Goal: Task Accomplishment & Management: Manage account settings

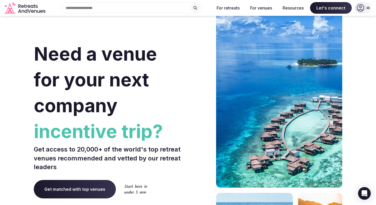
click at [363, 7] on icon at bounding box center [359, 7] width 7 height 7
click at [115, 10] on input "text" at bounding box center [131, 7] width 140 height 11
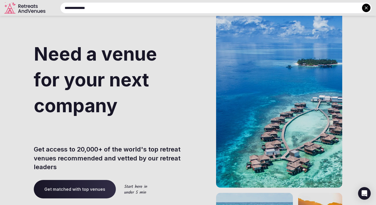
click at [272, 6] on input "**********" at bounding box center [215, 7] width 311 height 11
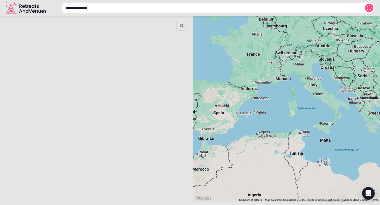
type input "**********"
drag, startPoint x: 300, startPoint y: 94, endPoint x: 137, endPoint y: 80, distance: 163.2
click at [137, 80] on div at bounding box center [190, 102] width 380 height 205
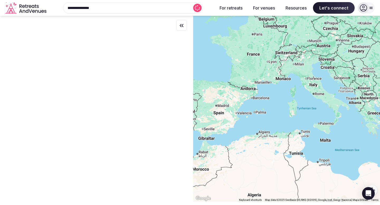
drag, startPoint x: 332, startPoint y: 108, endPoint x: 181, endPoint y: 98, distance: 151.4
click at [181, 98] on div "← Move left → Move right ↑ Move up ↓ Move down + Zoom in - Zoom out Home Jump l…" at bounding box center [190, 109] width 380 height 186
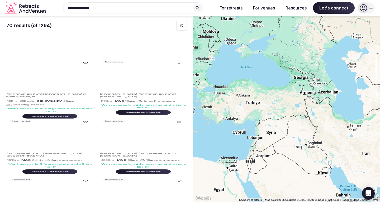
drag, startPoint x: 313, startPoint y: 116, endPoint x: 216, endPoint y: 116, distance: 96.8
click at [219, 116] on div at bounding box center [286, 109] width 187 height 186
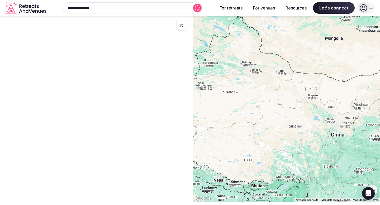
drag, startPoint x: 353, startPoint y: 108, endPoint x: 191, endPoint y: 105, distance: 162.2
click at [194, 105] on div "← Move left → Move right ↑ Move up ↓ Move down + Zoom in - Zoom out Home Jump l…" at bounding box center [190, 109] width 380 height 186
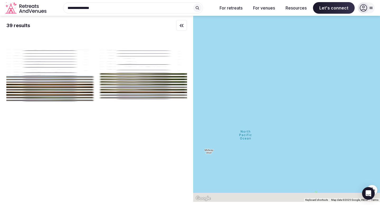
drag, startPoint x: 357, startPoint y: 116, endPoint x: 365, endPoint y: 109, distance: 10.3
click at [364, 111] on div at bounding box center [286, 109] width 187 height 186
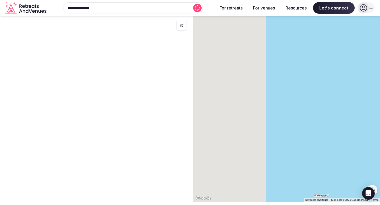
drag, startPoint x: 261, startPoint y: 119, endPoint x: 409, endPoint y: 149, distance: 151.5
click at [375, 149] on html "**********" at bounding box center [190, 102] width 380 height 205
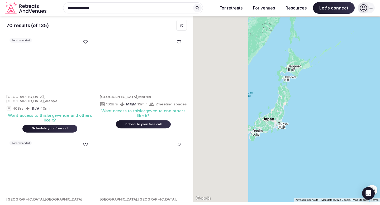
drag, startPoint x: 343, startPoint y: 153, endPoint x: 362, endPoint y: 160, distance: 19.9
click at [362, 160] on div at bounding box center [286, 109] width 187 height 186
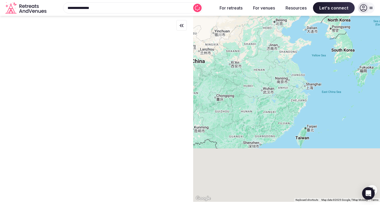
drag, startPoint x: 306, startPoint y: 162, endPoint x: 418, endPoint y: 79, distance: 140.0
click at [375, 79] on html "**********" at bounding box center [190, 102] width 380 height 205
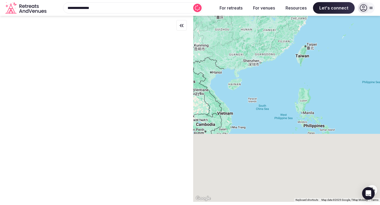
drag, startPoint x: 365, startPoint y: 147, endPoint x: 365, endPoint y: 60, distance: 87.5
click at [365, 59] on div at bounding box center [286, 109] width 187 height 186
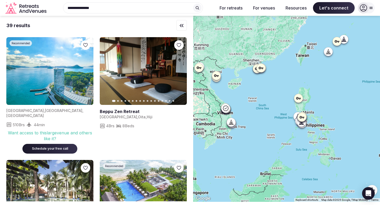
click at [304, 134] on div at bounding box center [286, 109] width 187 height 186
click at [291, 135] on div at bounding box center [286, 109] width 187 height 186
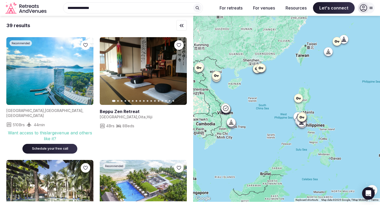
click at [291, 135] on div at bounding box center [286, 109] width 187 height 186
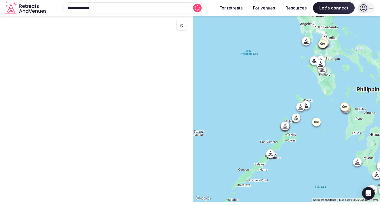
drag, startPoint x: 290, startPoint y: 143, endPoint x: 303, endPoint y: 133, distance: 16.1
click at [303, 133] on div at bounding box center [286, 109] width 187 height 186
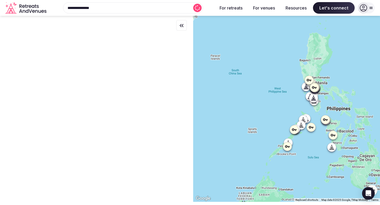
click at [303, 126] on icon at bounding box center [300, 125] width 5 height 5
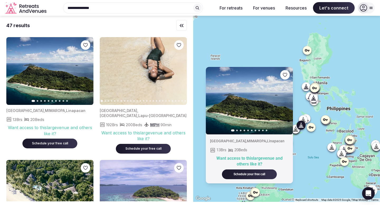
click at [310, 146] on div "Previous slide Next slide [GEOGRAPHIC_DATA] , MIMAROPA , Linapacan 13 Brs 20 Be…" at bounding box center [286, 109] width 187 height 186
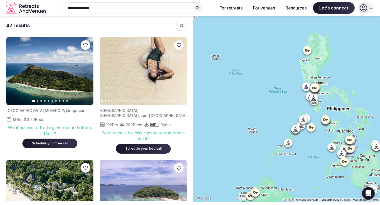
click at [310, 146] on div "Previous slide Next slide [GEOGRAPHIC_DATA] , MIMAROPA , Linapacan 13 Brs 20 Be…" at bounding box center [286, 109] width 187 height 186
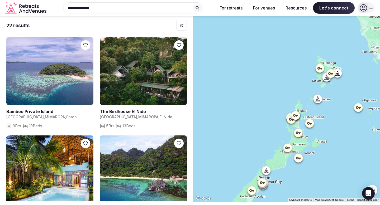
drag, startPoint x: 301, startPoint y: 127, endPoint x: 301, endPoint y: 171, distance: 44.3
click at [301, 171] on div at bounding box center [286, 109] width 187 height 186
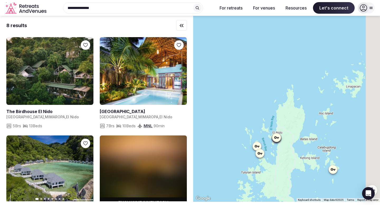
drag, startPoint x: 328, startPoint y: 111, endPoint x: 311, endPoint y: 123, distance: 20.4
click at [311, 123] on div at bounding box center [286, 109] width 187 height 186
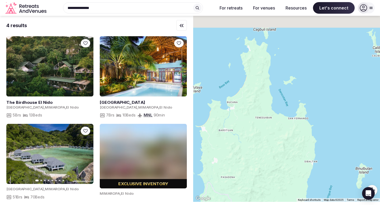
drag, startPoint x: 300, startPoint y: 93, endPoint x: 284, endPoint y: 143, distance: 51.8
click at [284, 143] on div at bounding box center [286, 109] width 187 height 186
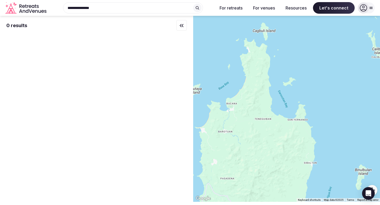
click at [259, 205] on html "**********" at bounding box center [190, 102] width 380 height 205
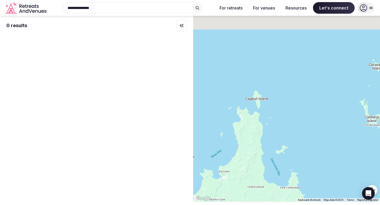
drag, startPoint x: 269, startPoint y: 124, endPoint x: 262, endPoint y: 192, distance: 68.7
click at [262, 192] on div at bounding box center [286, 109] width 187 height 186
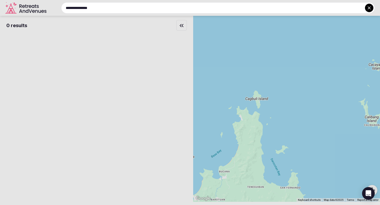
click at [122, 8] on input "**********" at bounding box center [217, 7] width 313 height 11
click at [368, 6] on icon at bounding box center [368, 7] width 5 height 5
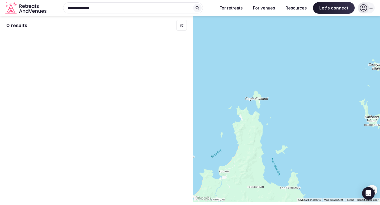
click at [367, 9] on div at bounding box center [363, 7] width 11 height 11
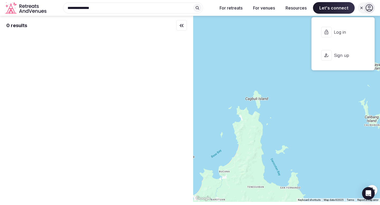
click at [332, 30] on button "Log in" at bounding box center [343, 32] width 54 height 21
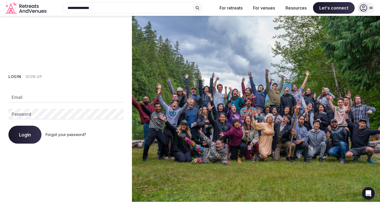
type input "**********"
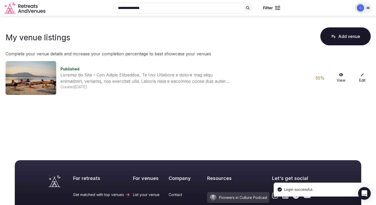
click at [341, 77] on link "View" at bounding box center [340, 78] width 17 height 10
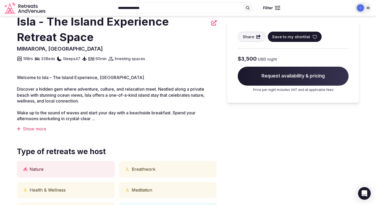
scroll to position [144, 0]
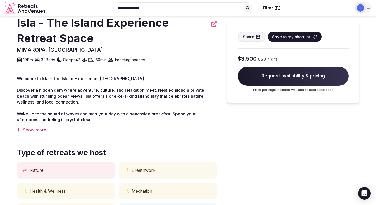
click at [38, 130] on div "Show more" at bounding box center [117, 130] width 200 height 6
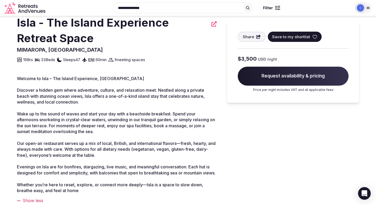
click at [265, 89] on p "Price per night includes VAT and all applicable fees" at bounding box center [293, 90] width 111 height 4
click at [267, 74] on span "Request availability & pricing" at bounding box center [293, 76] width 111 height 19
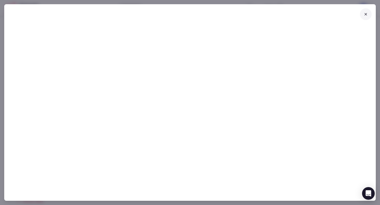
type input "**********"
click at [366, 14] on icon at bounding box center [365, 14] width 4 height 4
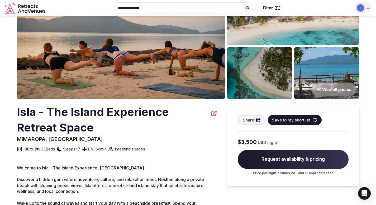
scroll to position [0, 0]
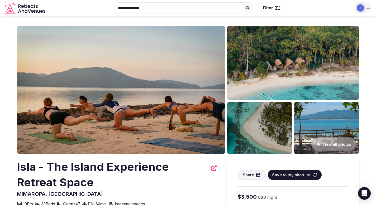
click at [156, 170] on h2 "Isla - The Island Experience Retreat Space" at bounding box center [112, 174] width 191 height 31
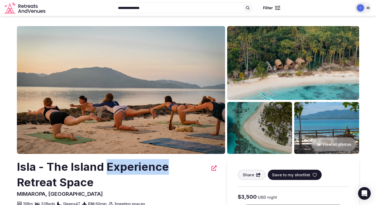
click at [156, 170] on h2 "Isla - The Island Experience Retreat Space" at bounding box center [112, 174] width 191 height 31
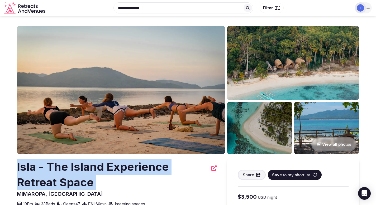
click at [156, 170] on h2 "Isla - The Island Experience Retreat Space" at bounding box center [112, 174] width 191 height 31
copy div "Isla - The Island Experience Retreat Space"
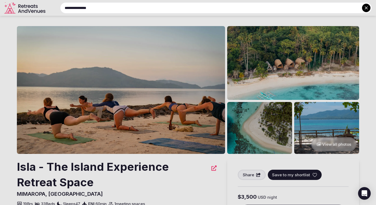
click at [158, 11] on input "**********" at bounding box center [215, 7] width 311 height 11
paste input "**********"
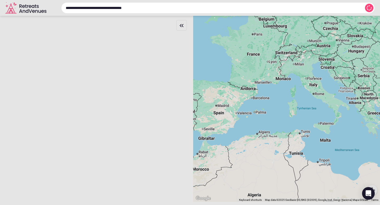
click at [158, 11] on input "**********" at bounding box center [217, 7] width 313 height 11
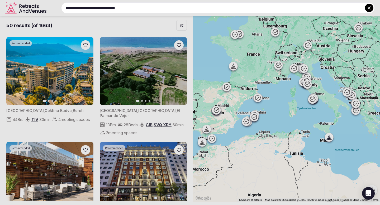
drag, startPoint x: 114, startPoint y: 8, endPoint x: 141, endPoint y: 8, distance: 26.6
click at [141, 8] on input "**********" at bounding box center [217, 7] width 313 height 11
type input "**********"
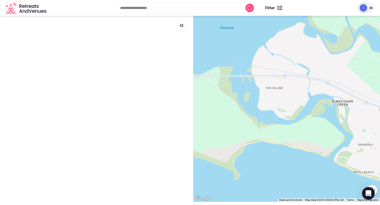
click at [183, 11] on input "text" at bounding box center [185, 7] width 140 height 11
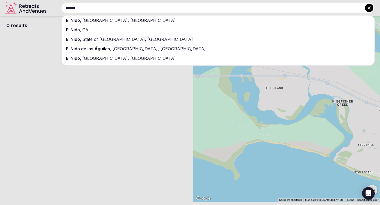
type input "*******"
click at [173, 21] on div "El Nido , [GEOGRAPHIC_DATA], [GEOGRAPHIC_DATA]" at bounding box center [218, 20] width 312 height 9
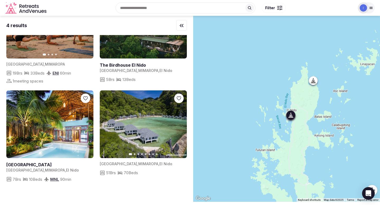
scroll to position [45, 0]
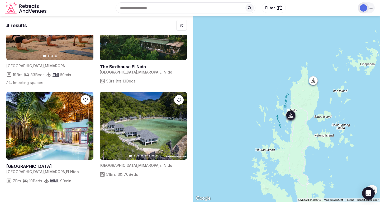
click at [79, 132] on link at bounding box center [49, 126] width 87 height 68
click at [58, 54] on img at bounding box center [49, 26] width 87 height 68
click at [56, 54] on img at bounding box center [49, 26] width 87 height 68
click at [36, 71] on div "[GEOGRAPHIC_DATA] , MIMAROPA 19 Brs 33 Beds ENI 60 min 1 meeting spaces" at bounding box center [49, 73] width 87 height 26
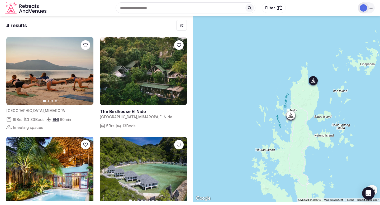
click at [77, 72] on img at bounding box center [49, 71] width 87 height 68
click at [314, 82] on icon at bounding box center [312, 80] width 5 height 5
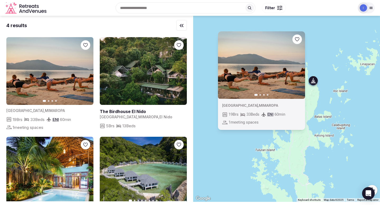
click at [302, 64] on button "Next slide" at bounding box center [297, 65] width 8 height 8
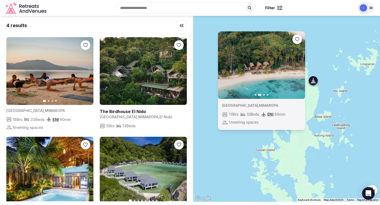
click at [37, 80] on img at bounding box center [49, 71] width 87 height 68
click at [27, 128] on span "1 meeting spaces" at bounding box center [28, 128] width 31 height 6
click at [227, 149] on div "Previous slide Next slide [GEOGRAPHIC_DATA] , MIMAROPA 19 Brs 33 Beds ENI 60 mi…" at bounding box center [286, 109] width 187 height 186
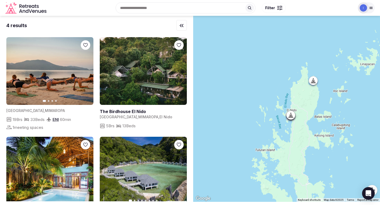
click at [307, 98] on div at bounding box center [286, 109] width 187 height 186
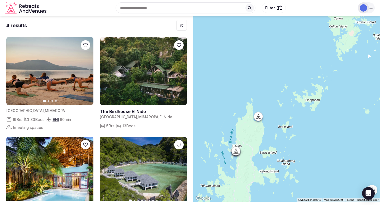
drag, startPoint x: 307, startPoint y: 98, endPoint x: 251, endPoint y: 134, distance: 66.3
click at [251, 134] on div at bounding box center [286, 109] width 187 height 186
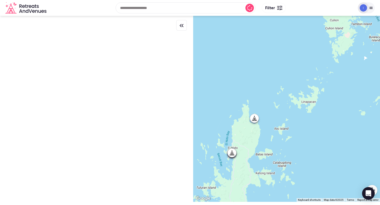
click at [266, 122] on div at bounding box center [286, 109] width 187 height 186
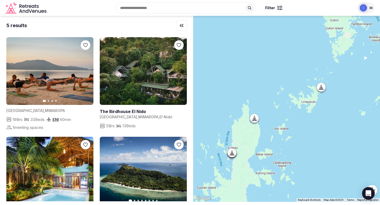
click at [252, 120] on div at bounding box center [254, 118] width 8 height 8
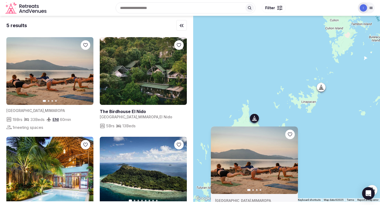
click at [42, 80] on img at bounding box center [49, 71] width 87 height 68
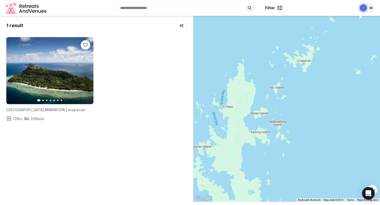
drag, startPoint x: 290, startPoint y: 166, endPoint x: 352, endPoint y: 100, distance: 90.5
click at [352, 100] on div at bounding box center [286, 109] width 187 height 186
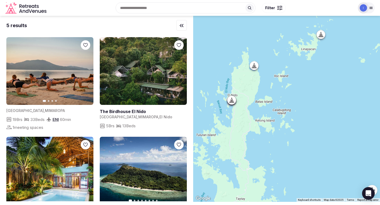
click at [258, 67] on div at bounding box center [254, 65] width 8 height 8
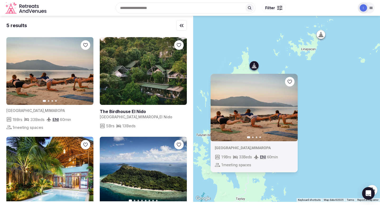
click at [242, 164] on span "1 meeting spaces" at bounding box center [236, 165] width 30 height 6
click at [57, 57] on img at bounding box center [49, 71] width 87 height 68
click at [32, 60] on img at bounding box center [49, 71] width 87 height 68
click at [248, 167] on span "1 meeting spaces" at bounding box center [236, 165] width 30 height 6
click at [129, 174] on img at bounding box center [143, 171] width 87 height 68
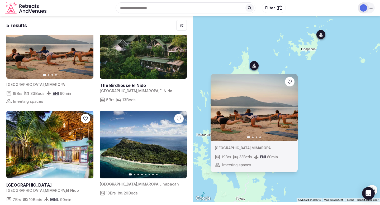
scroll to position [38, 0]
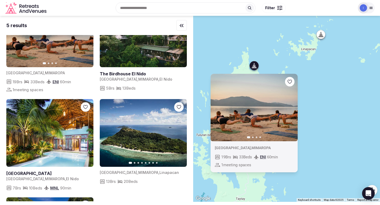
click at [32, 173] on link at bounding box center [49, 174] width 87 height 6
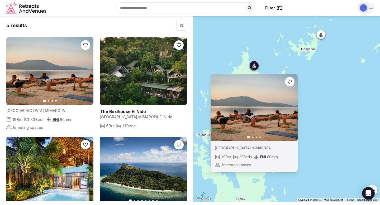
click at [178, 23] on div at bounding box center [181, 25] width 11 height 11
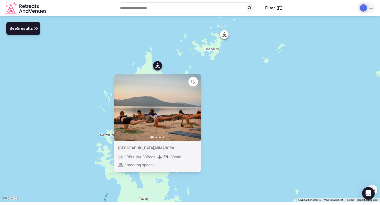
click at [194, 110] on button "Next slide" at bounding box center [193, 107] width 8 height 8
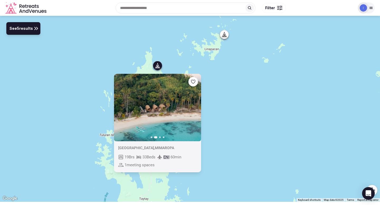
click at [369, 8] on icon at bounding box center [371, 8] width 4 height 4
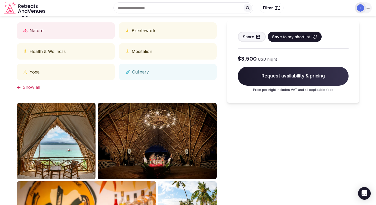
scroll to position [94, 0]
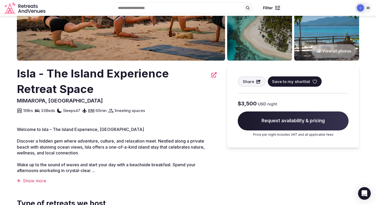
click at [364, 6] on div at bounding box center [360, 7] width 11 height 11
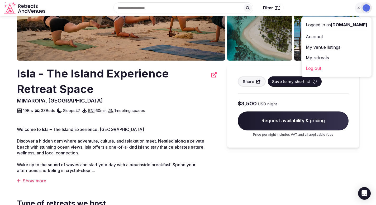
click at [321, 47] on link "My venue listings" at bounding box center [336, 47] width 61 height 8
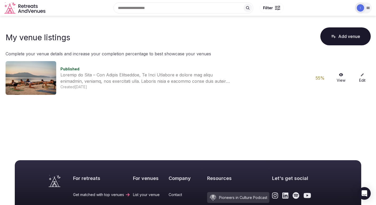
click at [365, 77] on link "Edit" at bounding box center [362, 78] width 17 height 10
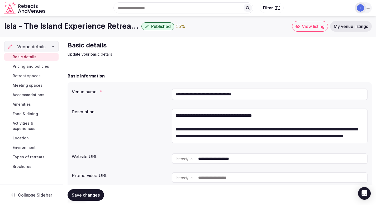
click at [36, 66] on span "Pricing and policies" at bounding box center [31, 66] width 36 height 5
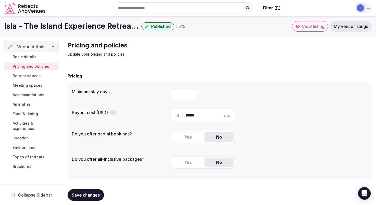
click at [189, 136] on button "Yes" at bounding box center [187, 136] width 29 height 9
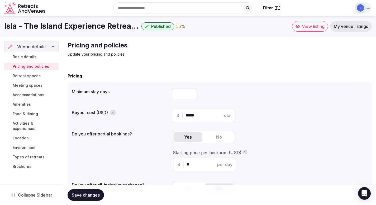
scroll to position [52, 0]
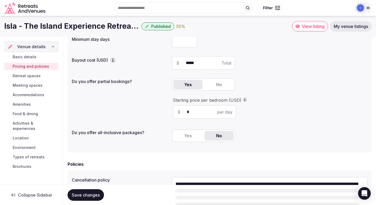
click at [196, 110] on input "*" at bounding box center [209, 112] width 45 height 6
type input "***"
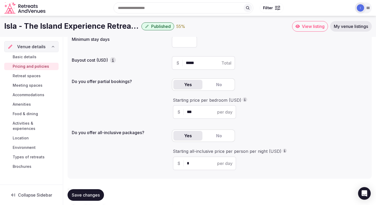
click at [189, 136] on button "Yes" at bounding box center [187, 135] width 29 height 9
click at [212, 137] on button "No" at bounding box center [218, 135] width 29 height 9
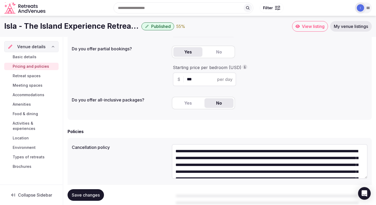
scroll to position [81, 0]
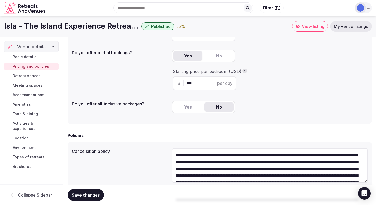
click at [37, 75] on span "Retreat spaces" at bounding box center [27, 75] width 28 height 5
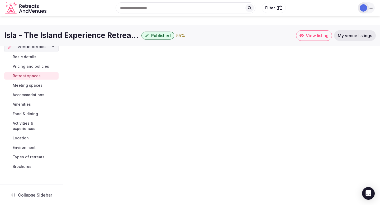
click at [31, 78] on span "Retreat spaces" at bounding box center [27, 75] width 28 height 5
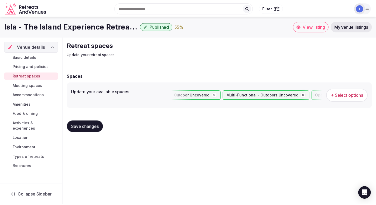
scroll to position [0, 360]
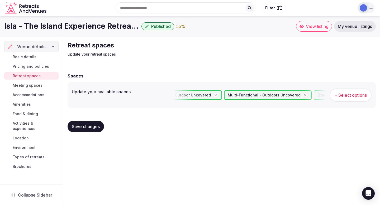
click at [30, 155] on span "Types of retreats" at bounding box center [29, 157] width 32 height 5
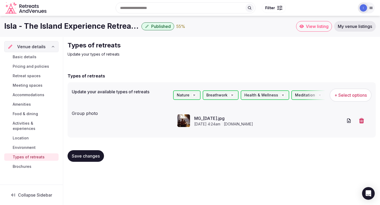
click at [33, 56] on span "Basic details" at bounding box center [25, 56] width 24 height 5
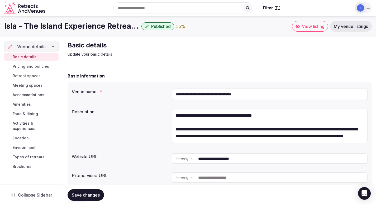
click at [85, 196] on span "Save changes" at bounding box center [86, 194] width 28 height 5
click at [15, 46] on div "Venue details" at bounding box center [26, 47] width 37 height 6
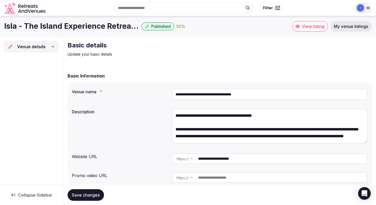
click at [15, 46] on div "Venue details" at bounding box center [27, 47] width 38 height 6
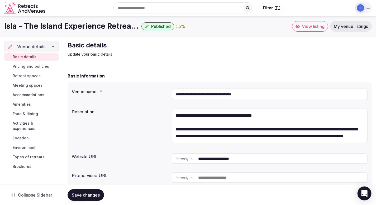
click at [363, 189] on div "Open Intercom Messenger" at bounding box center [364, 194] width 14 height 14
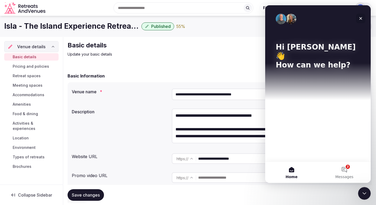
click at [363, 18] on div "Close" at bounding box center [360, 18] width 9 height 9
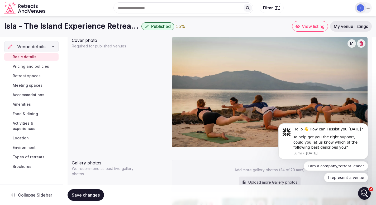
scroll to position [331, 0]
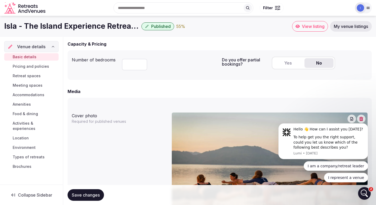
click at [286, 61] on button "Yes" at bounding box center [287, 62] width 29 height 9
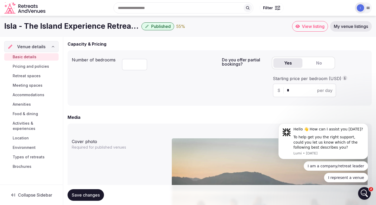
click at [296, 86] on div "$ * per day" at bounding box center [304, 91] width 63 height 14
click at [296, 89] on input "*" at bounding box center [309, 90] width 45 height 6
type input "***"
click at [80, 194] on span "Save changes" at bounding box center [86, 194] width 28 height 5
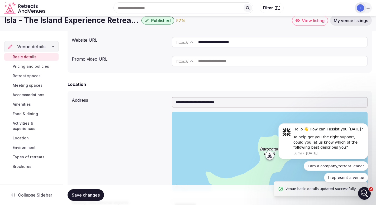
scroll to position [0, 0]
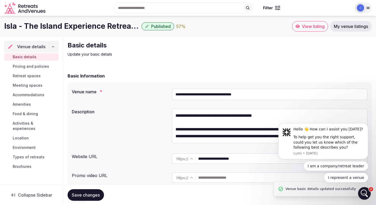
click at [38, 68] on span "Pricing and policies" at bounding box center [31, 66] width 36 height 5
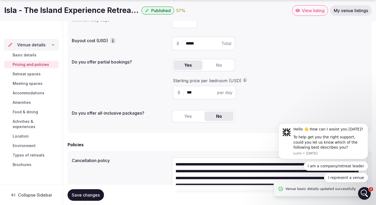
scroll to position [145, 0]
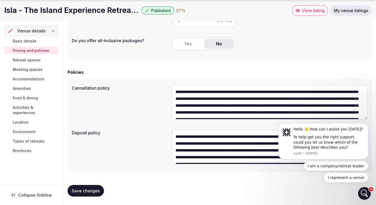
click at [30, 59] on span "Retreat spaces" at bounding box center [27, 59] width 28 height 5
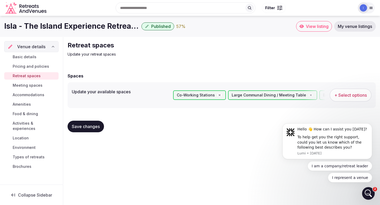
click at [30, 87] on span "Meeting spaces" at bounding box center [28, 85] width 30 height 5
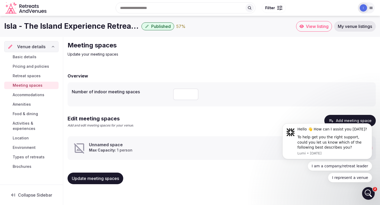
click at [319, 26] on span "View listing" at bounding box center [317, 26] width 23 height 5
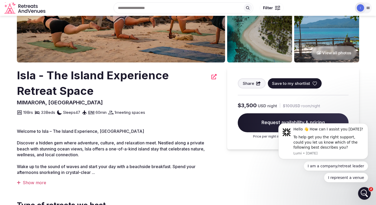
scroll to position [91, 0]
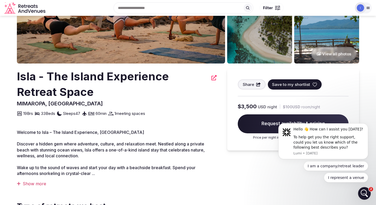
click at [241, 115] on div "$3,500 USD night | $100 USD room/night Request availability & pricing Price per…" at bounding box center [293, 121] width 111 height 37
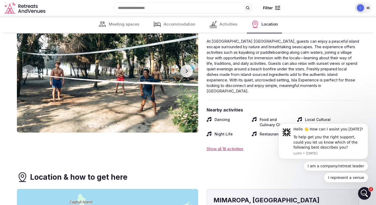
scroll to position [754, 0]
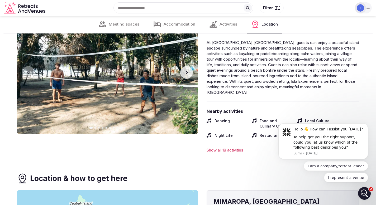
click at [187, 69] on button "Next slide" at bounding box center [186, 72] width 13 height 13
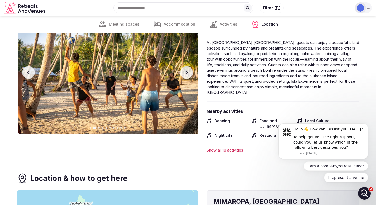
click at [187, 69] on button "Next slide" at bounding box center [186, 72] width 13 height 13
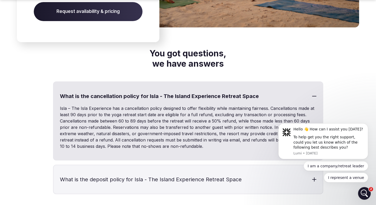
scroll to position [1271, 0]
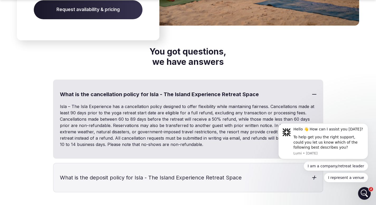
click at [210, 175] on h3 "What is the deposit policy for Isla - The Island Experience Retreat Space" at bounding box center [188, 177] width 269 height 28
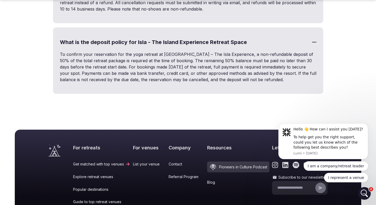
scroll to position [1480, 0]
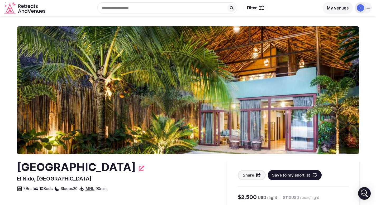
click at [222, 122] on img at bounding box center [188, 90] width 342 height 128
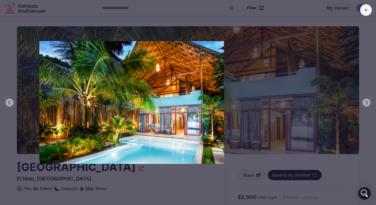
click at [189, 183] on div "Previous slide Next slide" at bounding box center [188, 102] width 376 height 205
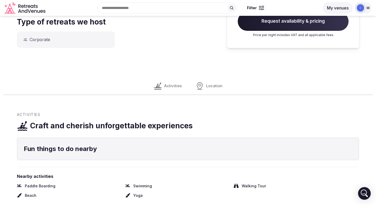
scroll to position [64, 0]
